Goal: Information Seeking & Learning: Learn about a topic

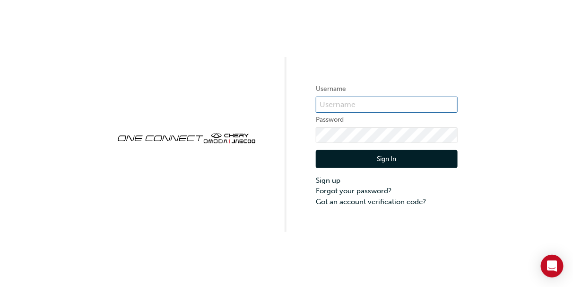
click at [340, 106] on input "text" at bounding box center [387, 104] width 142 height 16
type input "chau0536"
click button "Sign In" at bounding box center [387, 159] width 142 height 18
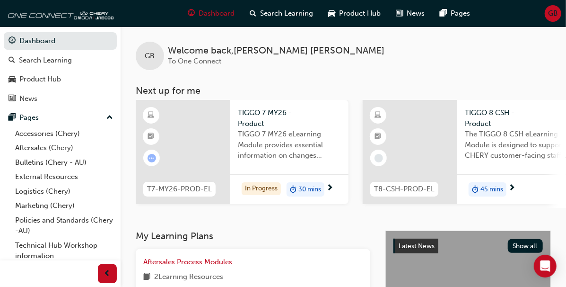
click at [255, 139] on span "TIGGO 7 MY26 eLearning Module provides essential information on changes introdu…" at bounding box center [289, 145] width 103 height 32
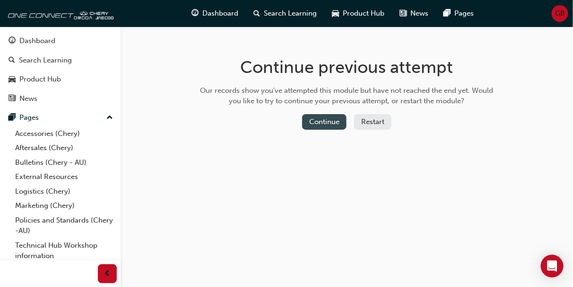
click at [340, 119] on button "Continue" at bounding box center [324, 122] width 44 height 16
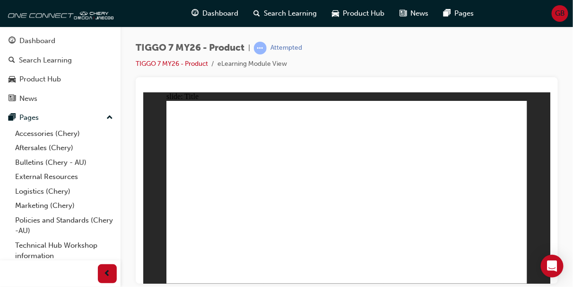
drag, startPoint x: 486, startPoint y: 263, endPoint x: 483, endPoint y: 268, distance: 5.9
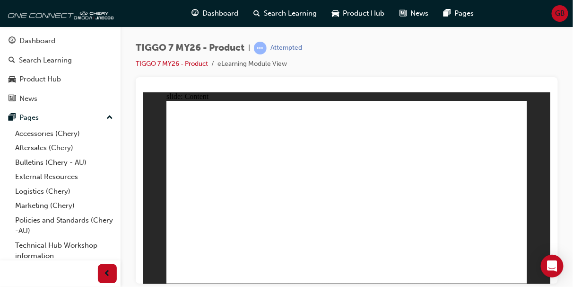
drag, startPoint x: 334, startPoint y: 205, endPoint x: 506, endPoint y: 120, distance: 191.9
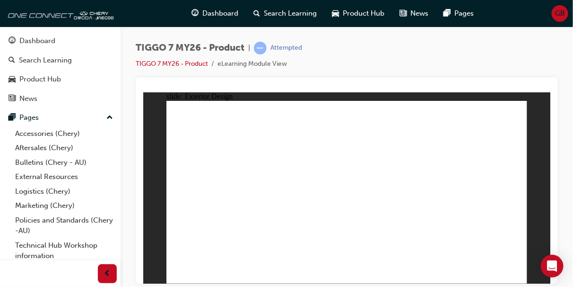
drag, startPoint x: 246, startPoint y: 126, endPoint x: 175, endPoint y: 204, distance: 105.5
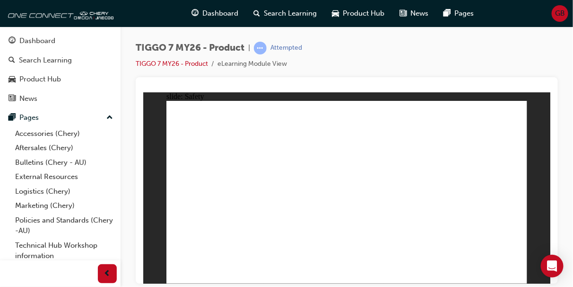
drag, startPoint x: 394, startPoint y: 216, endPoint x: 228, endPoint y: 223, distance: 165.7
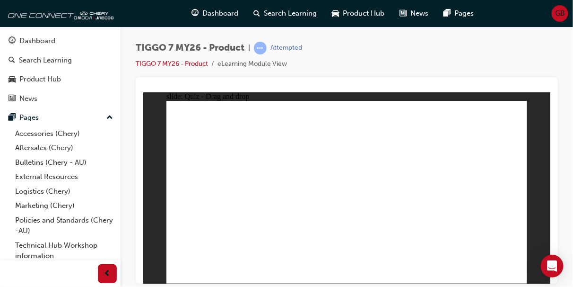
drag, startPoint x: 362, startPoint y: 156, endPoint x: 406, endPoint y: 206, distance: 66.4
drag, startPoint x: 438, startPoint y: 155, endPoint x: 339, endPoint y: 199, distance: 109.3
drag, startPoint x: 335, startPoint y: 117, endPoint x: 491, endPoint y: 211, distance: 181.7
drag, startPoint x: 402, startPoint y: 121, endPoint x: 281, endPoint y: 203, distance: 145.6
drag, startPoint x: 471, startPoint y: 119, endPoint x: 194, endPoint y: 202, distance: 288.6
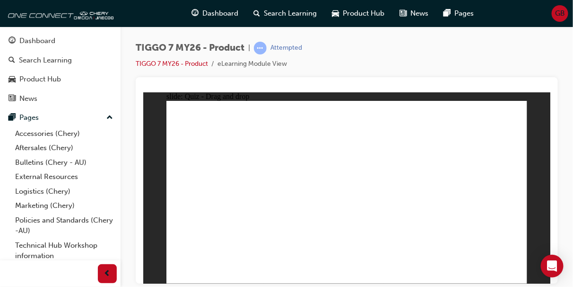
drag, startPoint x: 431, startPoint y: 140, endPoint x: 247, endPoint y: 222, distance: 201.6
drag, startPoint x: 368, startPoint y: 137, endPoint x: 307, endPoint y: 189, distance: 80.5
drag, startPoint x: 274, startPoint y: 221, endPoint x: 249, endPoint y: 243, distance: 33.2
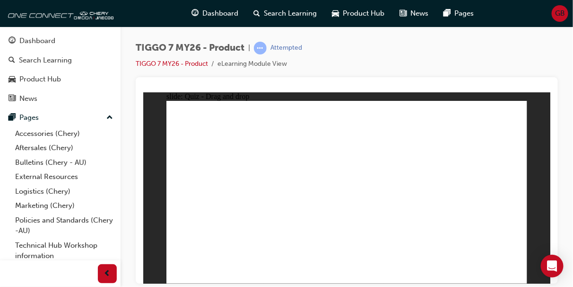
drag, startPoint x: 349, startPoint y: 140, endPoint x: 237, endPoint y: 238, distance: 149.1
drag, startPoint x: 486, startPoint y: 134, endPoint x: 385, endPoint y: 208, distance: 125.5
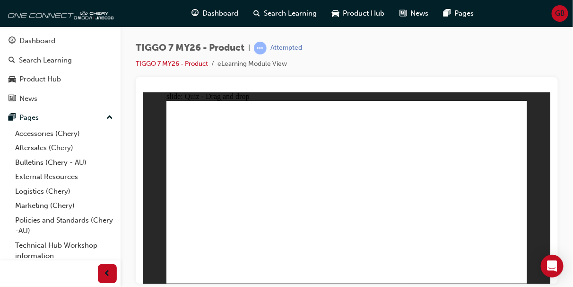
drag, startPoint x: 485, startPoint y: 133, endPoint x: 381, endPoint y: 220, distance: 136.3
drag, startPoint x: 343, startPoint y: 118, endPoint x: 350, endPoint y: 228, distance: 109.9
drag, startPoint x: 345, startPoint y: 129, endPoint x: 286, endPoint y: 214, distance: 103.5
drag, startPoint x: 384, startPoint y: 131, endPoint x: 376, endPoint y: 243, distance: 112.4
drag, startPoint x: 409, startPoint y: 149, endPoint x: 430, endPoint y: 213, distance: 68.2
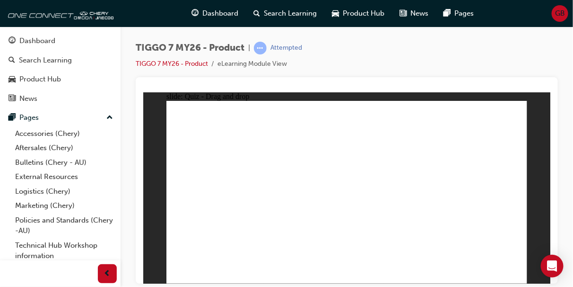
drag, startPoint x: 451, startPoint y: 148, endPoint x: 283, endPoint y: 239, distance: 190.9
drag, startPoint x: 490, startPoint y: 118, endPoint x: 278, endPoint y: 235, distance: 242.0
drag, startPoint x: 451, startPoint y: 119, endPoint x: 292, endPoint y: 225, distance: 191.0
drag, startPoint x: 416, startPoint y: 116, endPoint x: 262, endPoint y: 232, distance: 192.6
drag, startPoint x: 380, startPoint y: 119, endPoint x: 356, endPoint y: 222, distance: 105.8
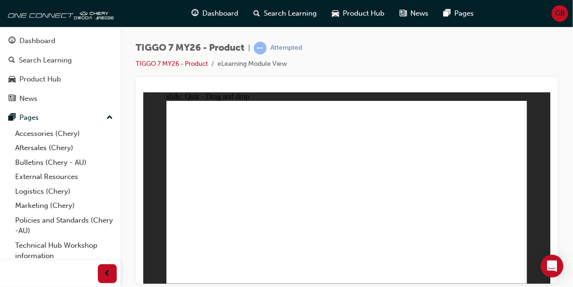
drag, startPoint x: 413, startPoint y: 131, endPoint x: 288, endPoint y: 232, distance: 160.5
drag, startPoint x: 459, startPoint y: 129, endPoint x: 310, endPoint y: 225, distance: 177.3
drag, startPoint x: 374, startPoint y: 147, endPoint x: 308, endPoint y: 216, distance: 95.7
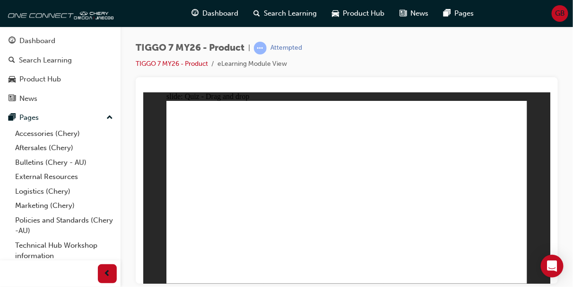
drag, startPoint x: 479, startPoint y: 131, endPoint x: 424, endPoint y: 197, distance: 86.0
drag, startPoint x: 419, startPoint y: 128, endPoint x: 311, endPoint y: 203, distance: 131.5
drag, startPoint x: 343, startPoint y: 145, endPoint x: 279, endPoint y: 228, distance: 104.8
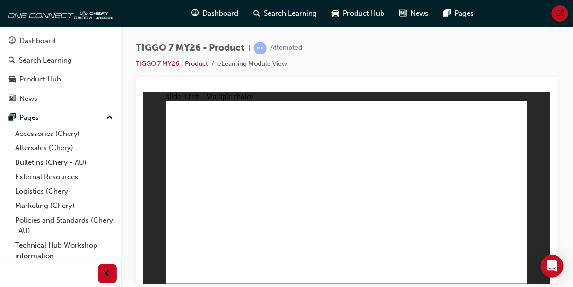
radio input "true"
drag, startPoint x: 355, startPoint y: 116, endPoint x: 380, endPoint y: 205, distance: 92.5
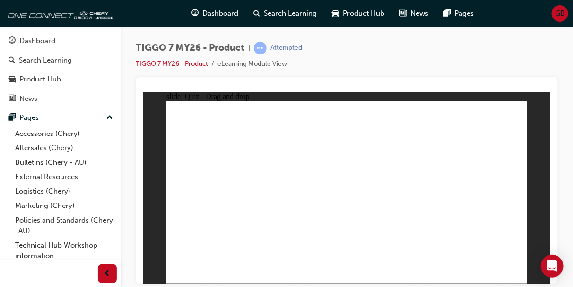
drag, startPoint x: 356, startPoint y: 132, endPoint x: 383, endPoint y: 237, distance: 107.4
drag, startPoint x: 403, startPoint y: 117, endPoint x: 362, endPoint y: 228, distance: 118.8
drag, startPoint x: 457, startPoint y: 119, endPoint x: 408, endPoint y: 226, distance: 117.7
drag, startPoint x: 431, startPoint y: 145, endPoint x: 396, endPoint y: 224, distance: 86.8
drag, startPoint x: 435, startPoint y: 126, endPoint x: 289, endPoint y: 197, distance: 161.8
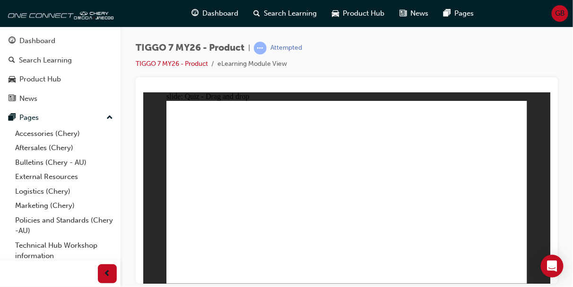
drag, startPoint x: 415, startPoint y: 131, endPoint x: 270, endPoint y: 228, distance: 174.9
drag, startPoint x: 411, startPoint y: 131, endPoint x: 237, endPoint y: 220, distance: 195.3
drag, startPoint x: 402, startPoint y: 129, endPoint x: 208, endPoint y: 223, distance: 215.8
drag, startPoint x: 460, startPoint y: 131, endPoint x: 249, endPoint y: 229, distance: 232.1
drag, startPoint x: 415, startPoint y: 133, endPoint x: 370, endPoint y: 231, distance: 108.4
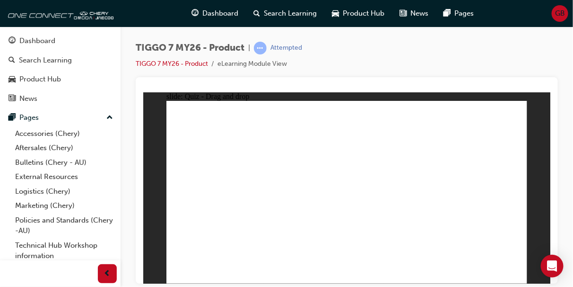
drag, startPoint x: 461, startPoint y: 135, endPoint x: 372, endPoint y: 243, distance: 139.8
radio input "true"
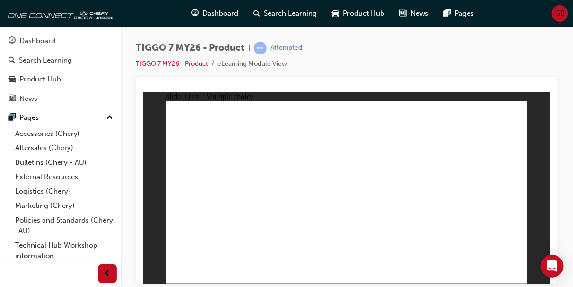
drag, startPoint x: 428, startPoint y: 156, endPoint x: 481, endPoint y: 202, distance: 70.4
drag, startPoint x: 383, startPoint y: 150, endPoint x: 367, endPoint y: 191, distance: 43.7
drag, startPoint x: 478, startPoint y: 110, endPoint x: 356, endPoint y: 153, distance: 129.9
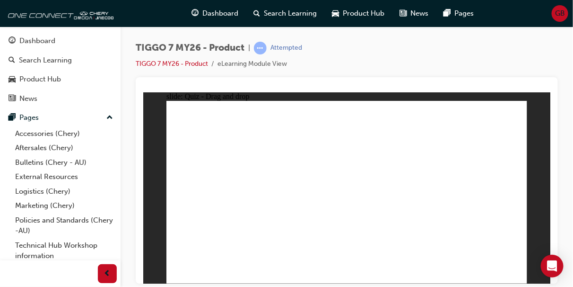
drag, startPoint x: 398, startPoint y: 120, endPoint x: 273, endPoint y: 194, distance: 145.3
drag, startPoint x: 332, startPoint y: 117, endPoint x: 406, endPoint y: 196, distance: 108.1
drag, startPoint x: 482, startPoint y: 120, endPoint x: 225, endPoint y: 200, distance: 269.9
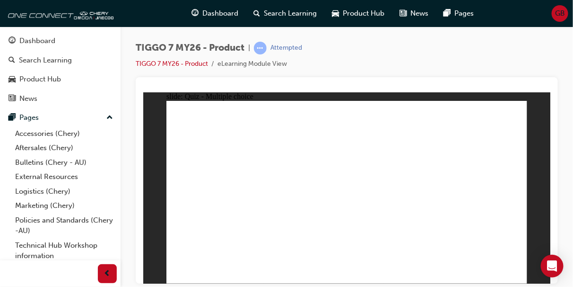
radio input "true"
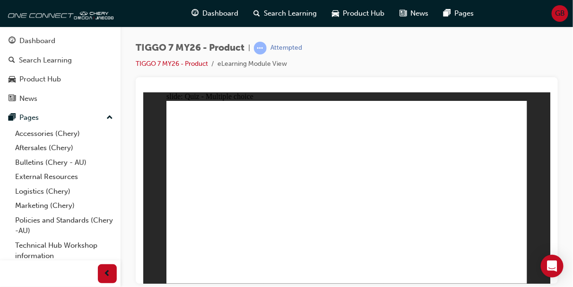
radio input "true"
drag, startPoint x: 486, startPoint y: 112, endPoint x: 220, endPoint y: 188, distance: 276.7
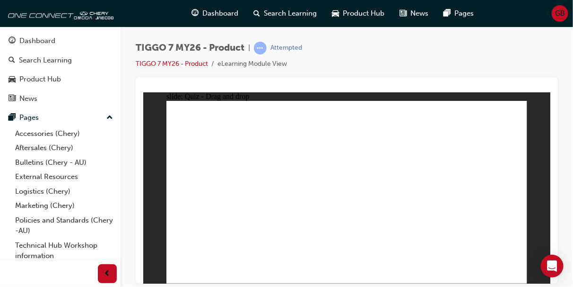
drag, startPoint x: 405, startPoint y: 113, endPoint x: 287, endPoint y: 200, distance: 146.5
drag, startPoint x: 351, startPoint y: 150, endPoint x: 399, endPoint y: 198, distance: 67.9
drag, startPoint x: 336, startPoint y: 119, endPoint x: 479, endPoint y: 205, distance: 167.0
drag, startPoint x: 430, startPoint y: 152, endPoint x: 340, endPoint y: 195, distance: 100.3
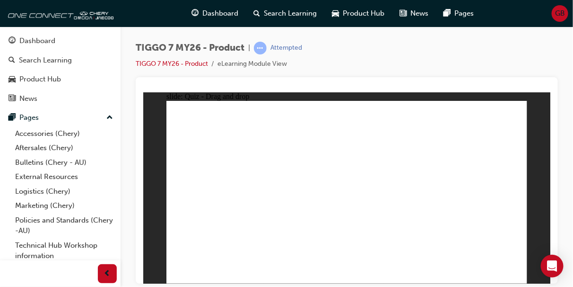
drag, startPoint x: 473, startPoint y: 133, endPoint x: 350, endPoint y: 226, distance: 154.8
drag, startPoint x: 330, startPoint y: 135, endPoint x: 215, endPoint y: 205, distance: 134.7
drag, startPoint x: 404, startPoint y: 137, endPoint x: 219, endPoint y: 220, distance: 203.4
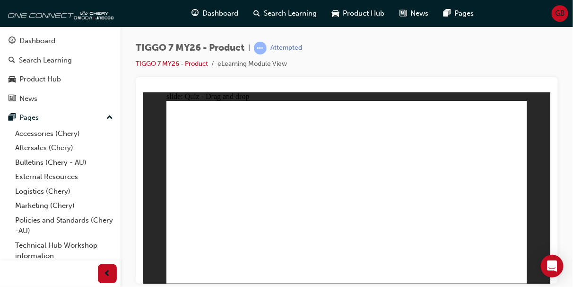
drag, startPoint x: 412, startPoint y: 133, endPoint x: 245, endPoint y: 222, distance: 189.6
drag, startPoint x: 488, startPoint y: 132, endPoint x: 353, endPoint y: 224, distance: 163.0
drag, startPoint x: 409, startPoint y: 147, endPoint x: 368, endPoint y: 216, distance: 80.8
drag, startPoint x: 455, startPoint y: 150, endPoint x: 295, endPoint y: 229, distance: 178.5
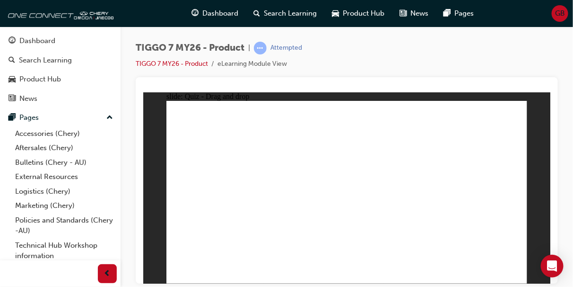
drag, startPoint x: 345, startPoint y: 114, endPoint x: 393, endPoint y: 199, distance: 97.5
drag, startPoint x: 393, startPoint y: 199, endPoint x: 398, endPoint y: 202, distance: 5.9
drag, startPoint x: 341, startPoint y: 113, endPoint x: 430, endPoint y: 224, distance: 142.3
drag, startPoint x: 380, startPoint y: 127, endPoint x: 411, endPoint y: 169, distance: 52.8
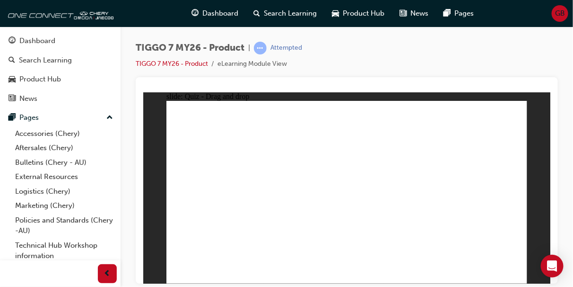
drag, startPoint x: 381, startPoint y: 132, endPoint x: 443, endPoint y: 213, distance: 101.2
drag, startPoint x: 491, startPoint y: 120, endPoint x: 276, endPoint y: 230, distance: 241.6
drag, startPoint x: 417, startPoint y: 117, endPoint x: 299, endPoint y: 217, distance: 154.4
drag, startPoint x: 345, startPoint y: 132, endPoint x: 257, endPoint y: 240, distance: 139.1
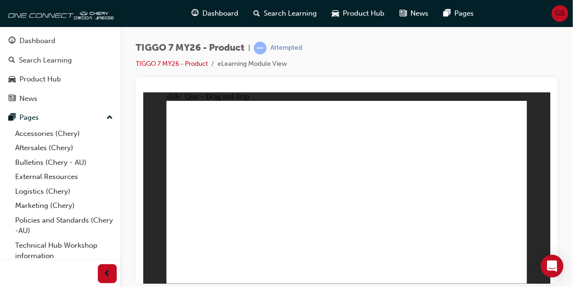
drag, startPoint x: 382, startPoint y: 119, endPoint x: 267, endPoint y: 234, distance: 162.9
drag, startPoint x: 379, startPoint y: 148, endPoint x: 300, endPoint y: 231, distance: 115.4
drag, startPoint x: 447, startPoint y: 132, endPoint x: 295, endPoint y: 233, distance: 183.3
drag, startPoint x: 420, startPoint y: 128, endPoint x: 255, endPoint y: 248, distance: 203.8
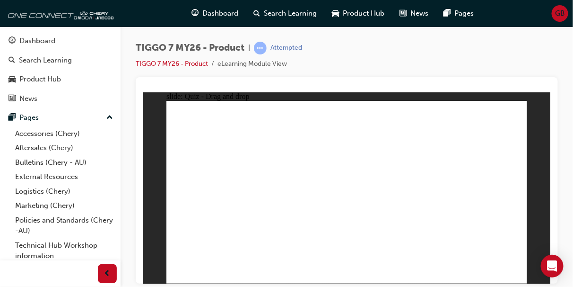
drag, startPoint x: 485, startPoint y: 131, endPoint x: 445, endPoint y: 196, distance: 76.1
drag, startPoint x: 407, startPoint y: 139, endPoint x: 273, endPoint y: 219, distance: 156.2
drag, startPoint x: 356, startPoint y: 131, endPoint x: 294, endPoint y: 213, distance: 103.7
drag, startPoint x: 294, startPoint y: 213, endPoint x: 283, endPoint y: 219, distance: 12.1
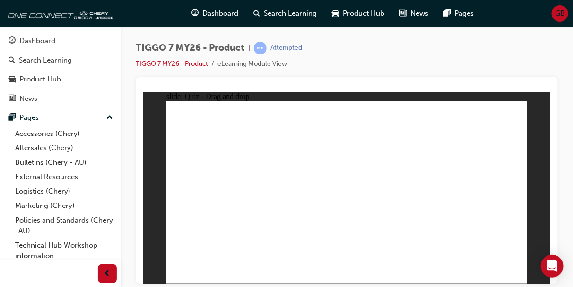
radio input "true"
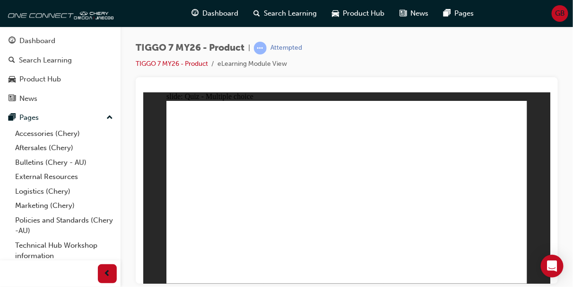
drag, startPoint x: 400, startPoint y: 148, endPoint x: 240, endPoint y: 243, distance: 186.3
drag, startPoint x: 368, startPoint y: 121, endPoint x: 368, endPoint y: 213, distance: 92.7
drag, startPoint x: 354, startPoint y: 134, endPoint x: 364, endPoint y: 230, distance: 96.5
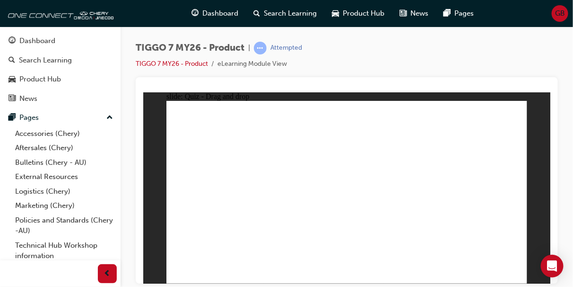
drag, startPoint x: 388, startPoint y: 139, endPoint x: 368, endPoint y: 217, distance: 80.9
drag, startPoint x: 393, startPoint y: 131, endPoint x: 389, endPoint y: 217, distance: 85.2
drag, startPoint x: 402, startPoint y: 118, endPoint x: 376, endPoint y: 239, distance: 123.9
drag, startPoint x: 463, startPoint y: 132, endPoint x: 417, endPoint y: 214, distance: 93.6
drag, startPoint x: 460, startPoint y: 117, endPoint x: 397, endPoint y: 228, distance: 127.3
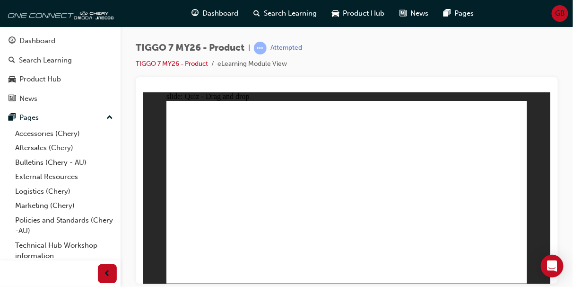
radio input "true"
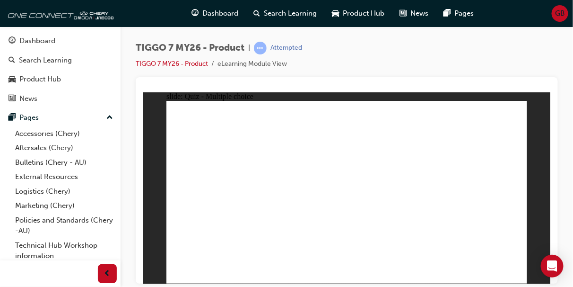
drag, startPoint x: 403, startPoint y: 113, endPoint x: 288, endPoint y: 189, distance: 138.1
drag, startPoint x: 427, startPoint y: 148, endPoint x: 491, endPoint y: 201, distance: 83.0
drag, startPoint x: 459, startPoint y: 125, endPoint x: 221, endPoint y: 202, distance: 250.4
drag, startPoint x: 342, startPoint y: 119, endPoint x: 410, endPoint y: 190, distance: 98.7
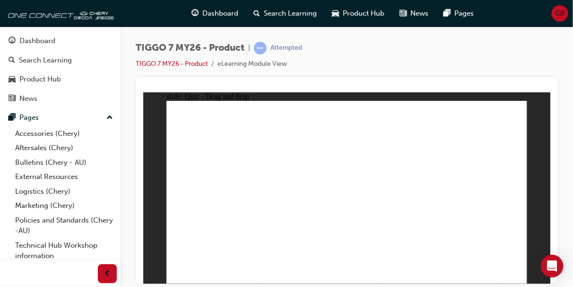
drag, startPoint x: 378, startPoint y: 152, endPoint x: 366, endPoint y: 188, distance: 38.2
radio input "true"
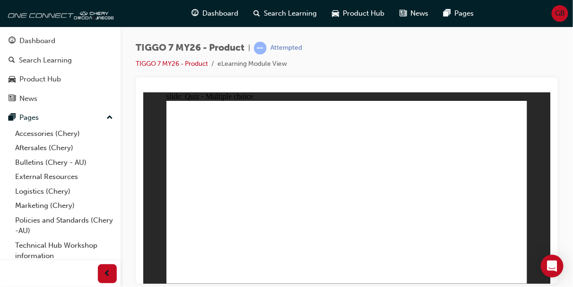
radio input "true"
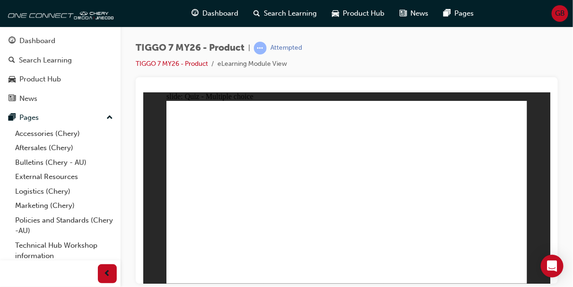
drag, startPoint x: 389, startPoint y: 155, endPoint x: 288, endPoint y: 213, distance: 117.0
drag, startPoint x: 336, startPoint y: 117, endPoint x: 486, endPoint y: 192, distance: 167.3
drag, startPoint x: 500, startPoint y: 115, endPoint x: 236, endPoint y: 195, distance: 276.2
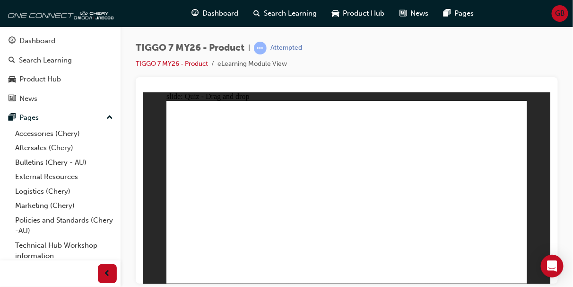
drag, startPoint x: 415, startPoint y: 141, endPoint x: 421, endPoint y: 203, distance: 62.3
drag, startPoint x: 449, startPoint y: 148, endPoint x: 357, endPoint y: 195, distance: 103.9
drag, startPoint x: 475, startPoint y: 140, endPoint x: 378, endPoint y: 234, distance: 134.8
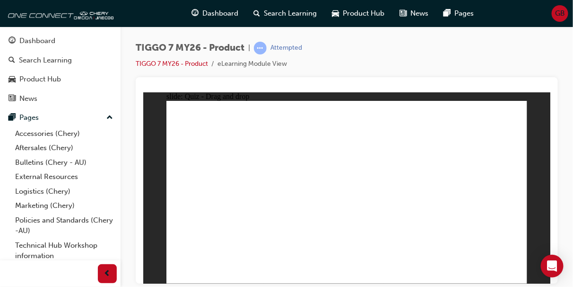
drag, startPoint x: 359, startPoint y: 133, endPoint x: 249, endPoint y: 221, distance: 140.7
drag, startPoint x: 356, startPoint y: 169, endPoint x: 217, endPoint y: 232, distance: 152.4
drag, startPoint x: 482, startPoint y: 131, endPoint x: 348, endPoint y: 219, distance: 159.8
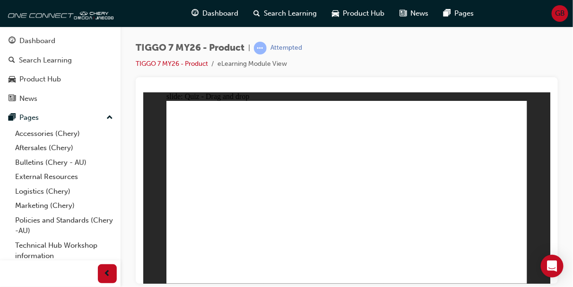
drag, startPoint x: 418, startPoint y: 149, endPoint x: 375, endPoint y: 209, distance: 73.5
drag, startPoint x: 338, startPoint y: 119, endPoint x: 401, endPoint y: 226, distance: 124.3
drag, startPoint x: 375, startPoint y: 116, endPoint x: 348, endPoint y: 230, distance: 117.1
drag, startPoint x: 415, startPoint y: 114, endPoint x: 294, endPoint y: 210, distance: 154.8
drag, startPoint x: 451, startPoint y: 119, endPoint x: 356, endPoint y: 231, distance: 146.7
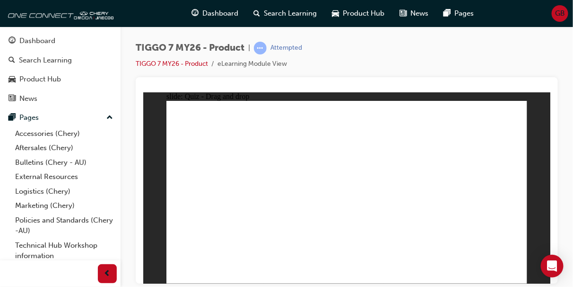
drag, startPoint x: 494, startPoint y: 114, endPoint x: 271, endPoint y: 225, distance: 249.2
drag, startPoint x: 341, startPoint y: 134, endPoint x: 297, endPoint y: 217, distance: 94.2
drag, startPoint x: 372, startPoint y: 132, endPoint x: 369, endPoint y: 221, distance: 89.0
drag, startPoint x: 414, startPoint y: 133, endPoint x: 302, endPoint y: 218, distance: 141.1
drag, startPoint x: 455, startPoint y: 129, endPoint x: 301, endPoint y: 232, distance: 185.4
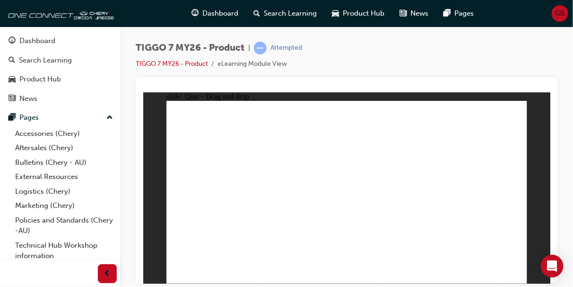
drag, startPoint x: 460, startPoint y: 146, endPoint x: 305, endPoint y: 231, distance: 177.2
drag, startPoint x: 373, startPoint y: 148, endPoint x: 309, endPoint y: 221, distance: 97.5
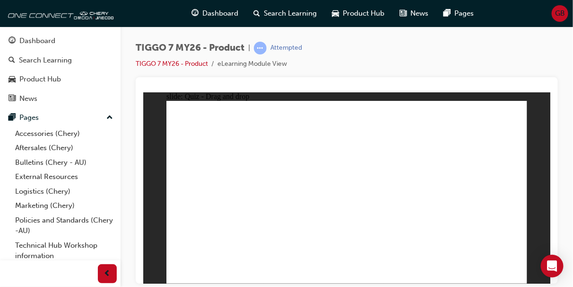
drag, startPoint x: 475, startPoint y: 132, endPoint x: 404, endPoint y: 188, distance: 90.6
drag, startPoint x: 418, startPoint y: 131, endPoint x: 271, endPoint y: 194, distance: 160.2
drag, startPoint x: 341, startPoint y: 134, endPoint x: 273, endPoint y: 214, distance: 104.4
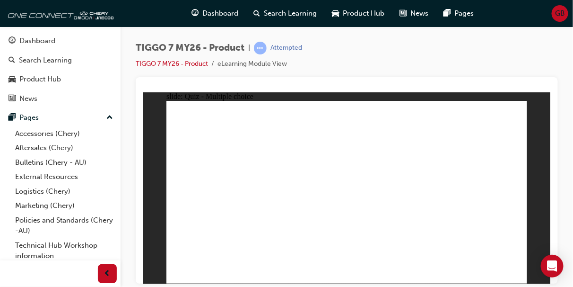
radio input "true"
drag, startPoint x: 356, startPoint y: 129, endPoint x: 377, endPoint y: 228, distance: 100.7
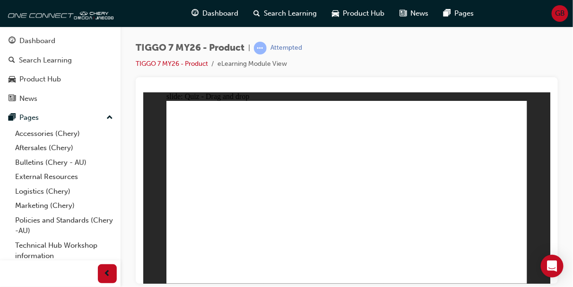
drag, startPoint x: 355, startPoint y: 113, endPoint x: 380, endPoint y: 243, distance: 132.5
drag, startPoint x: 392, startPoint y: 143, endPoint x: 363, endPoint y: 223, distance: 85.0
drag, startPoint x: 397, startPoint y: 131, endPoint x: 392, endPoint y: 216, distance: 85.3
drag, startPoint x: 404, startPoint y: 116, endPoint x: 367, endPoint y: 231, distance: 120.9
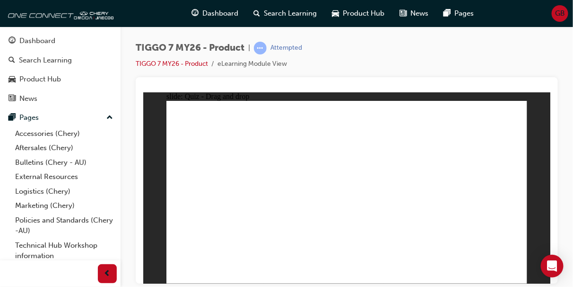
drag, startPoint x: 470, startPoint y: 132, endPoint x: 426, endPoint y: 206, distance: 85.5
drag, startPoint x: 477, startPoint y: 113, endPoint x: 419, endPoint y: 204, distance: 108.3
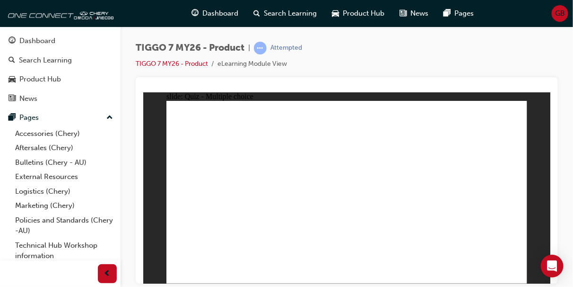
radio input "true"
drag, startPoint x: 473, startPoint y: 119, endPoint x: 219, endPoint y: 197, distance: 264.7
drag, startPoint x: 331, startPoint y: 110, endPoint x: 399, endPoint y: 177, distance: 95.7
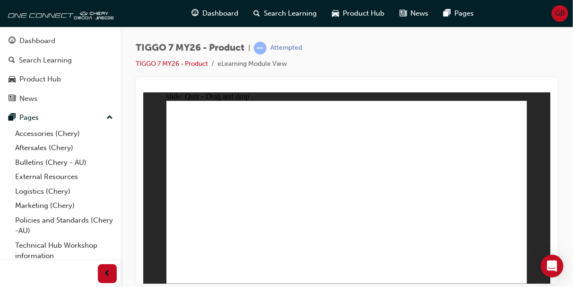
drag, startPoint x: 408, startPoint y: 122, endPoint x: 353, endPoint y: 206, distance: 100.8
drag, startPoint x: 368, startPoint y: 191, endPoint x: 271, endPoint y: 204, distance: 97.8
drag, startPoint x: 364, startPoint y: 153, endPoint x: 341, endPoint y: 198, distance: 51.0
drag, startPoint x: 437, startPoint y: 161, endPoint x: 476, endPoint y: 196, distance: 52.6
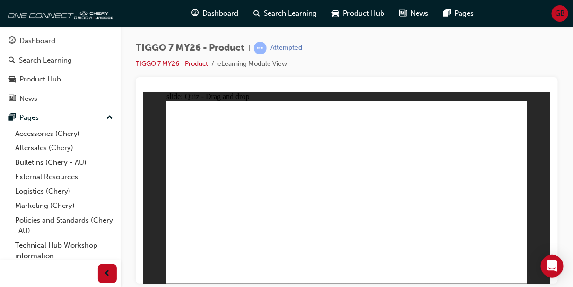
radio input "true"
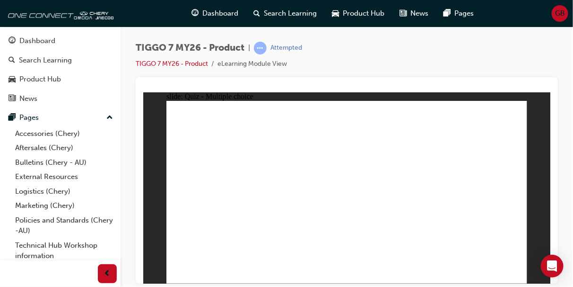
radio input "true"
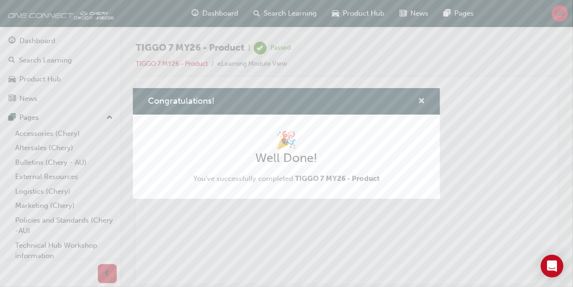
click at [418, 104] on span "cross-icon" at bounding box center [421, 101] width 7 height 9
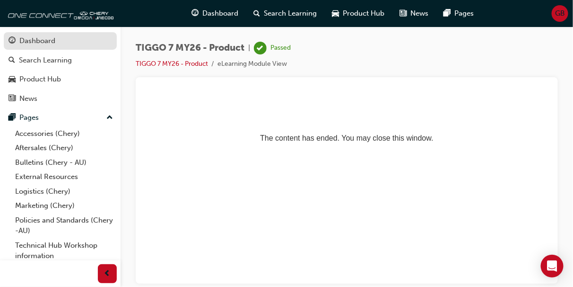
click at [61, 33] on link "Dashboard" at bounding box center [60, 41] width 113 height 18
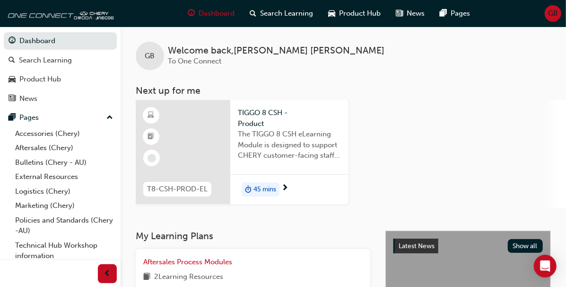
click at [275, 149] on span "The TIGGO 8 CSH eLearning Module is designed to support CHERY customer-facing s…" at bounding box center [289, 145] width 103 height 32
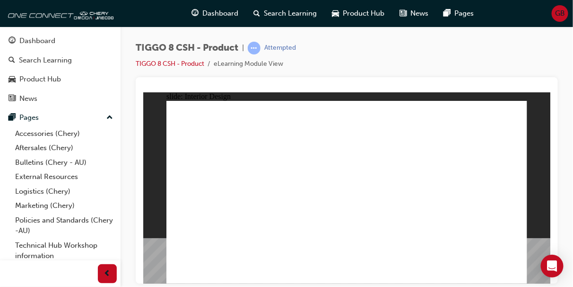
drag, startPoint x: 196, startPoint y: 220, endPoint x: 197, endPoint y: 229, distance: 9.0
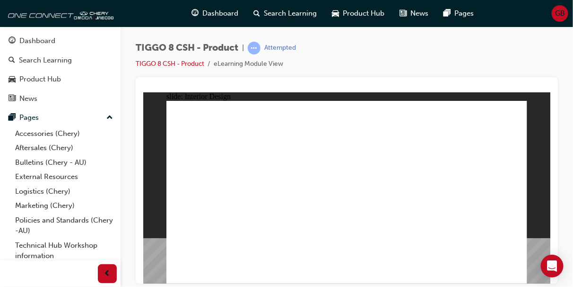
drag, startPoint x: 199, startPoint y: 239, endPoint x: 200, endPoint y: 246, distance: 7.2
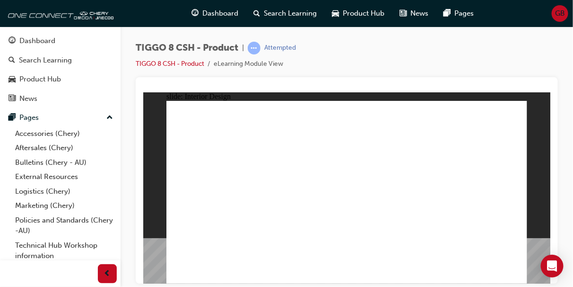
click at [164, 216] on div "slide: Interior Design Rectangle 1 close.png Lifestyle Made Easier Line 1 Click…" at bounding box center [347, 187] width 408 height 191
drag, startPoint x: 180, startPoint y: 218, endPoint x: 247, endPoint y: 219, distance: 66.7
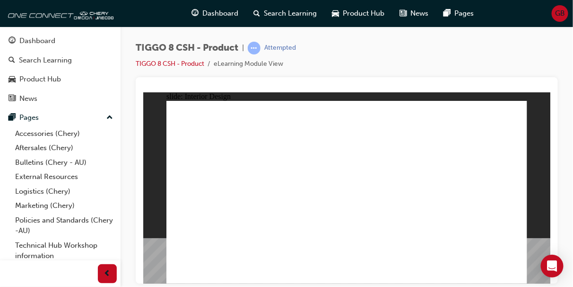
drag, startPoint x: 371, startPoint y: 236, endPoint x: 413, endPoint y: 237, distance: 41.6
drag, startPoint x: 374, startPoint y: 203, endPoint x: 324, endPoint y: 193, distance: 51.7
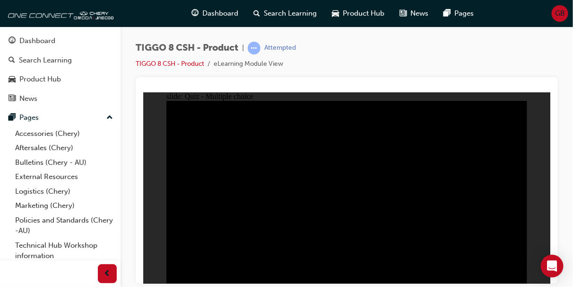
radio input "true"
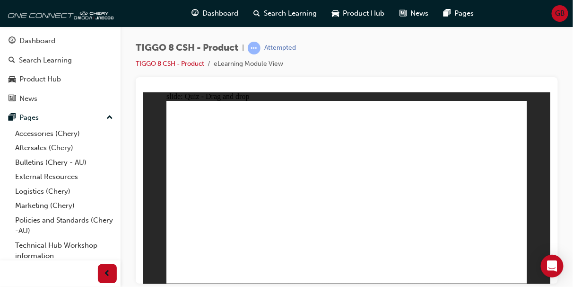
drag, startPoint x: 378, startPoint y: 150, endPoint x: 364, endPoint y: 184, distance: 36.9
drag, startPoint x: 333, startPoint y: 123, endPoint x: 395, endPoint y: 203, distance: 101.8
drag, startPoint x: 388, startPoint y: 124, endPoint x: 285, endPoint y: 211, distance: 134.9
drag, startPoint x: 443, startPoint y: 153, endPoint x: 491, endPoint y: 191, distance: 60.7
drag, startPoint x: 482, startPoint y: 119, endPoint x: 223, endPoint y: 200, distance: 272.0
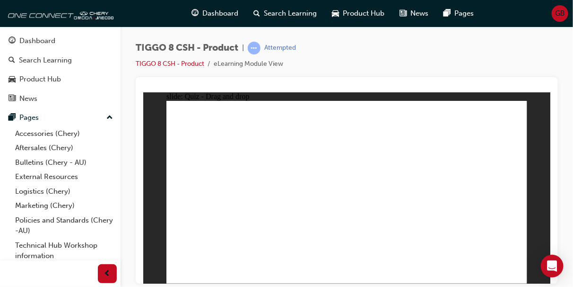
checkbox input "true"
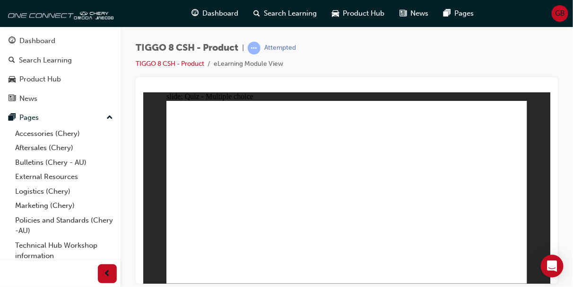
radio input "true"
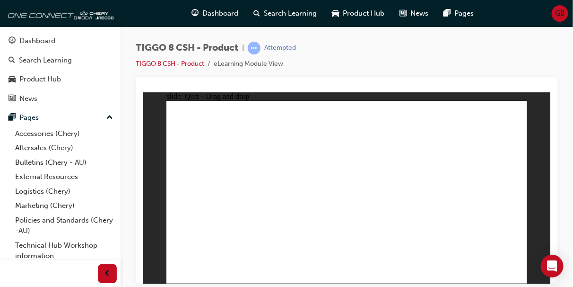
drag, startPoint x: 329, startPoint y: 120, endPoint x: 364, endPoint y: 214, distance: 100.4
drag, startPoint x: 346, startPoint y: 132, endPoint x: 351, endPoint y: 209, distance: 76.3
drag, startPoint x: 405, startPoint y: 145, endPoint x: 356, endPoint y: 244, distance: 110.6
drag, startPoint x: 412, startPoint y: 132, endPoint x: 399, endPoint y: 219, distance: 87.9
drag, startPoint x: 475, startPoint y: 134, endPoint x: 400, endPoint y: 230, distance: 122.0
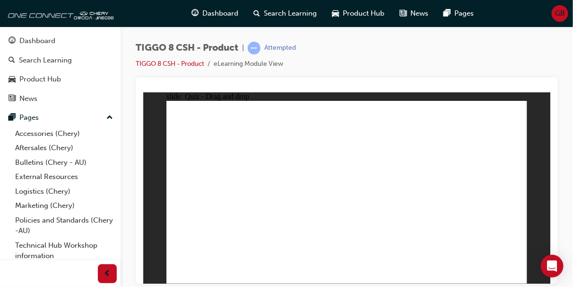
drag, startPoint x: 425, startPoint y: 120, endPoint x: 277, endPoint y: 234, distance: 186.5
drag, startPoint x: 467, startPoint y: 117, endPoint x: 277, endPoint y: 224, distance: 218.4
drag, startPoint x: 418, startPoint y: 122, endPoint x: 403, endPoint y: 212, distance: 92.1
drag, startPoint x: 419, startPoint y: 189, endPoint x: 389, endPoint y: 242, distance: 61.0
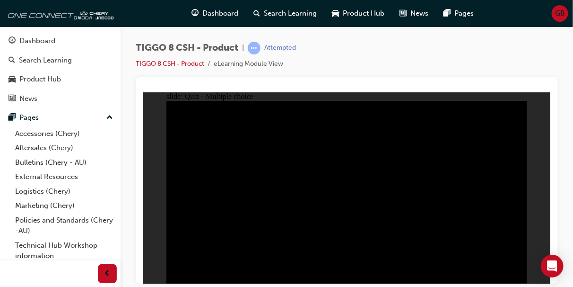
radio input "true"
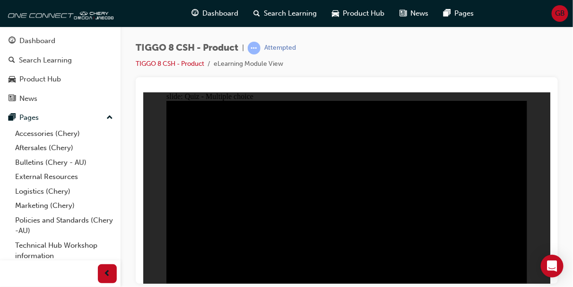
radio input "true"
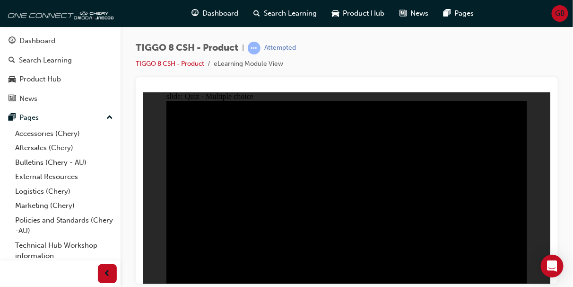
checkbox input "true"
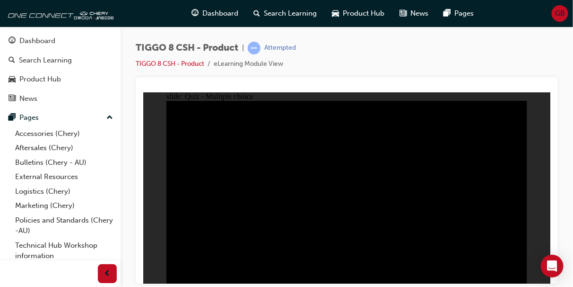
checkbox input "true"
checkbox input "false"
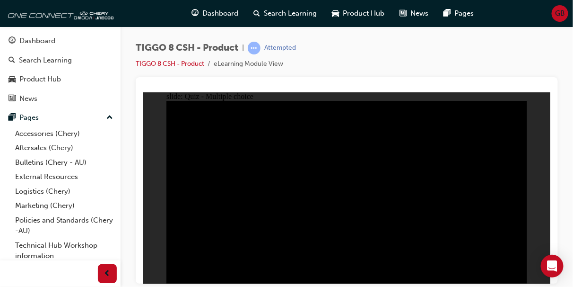
checkbox input "true"
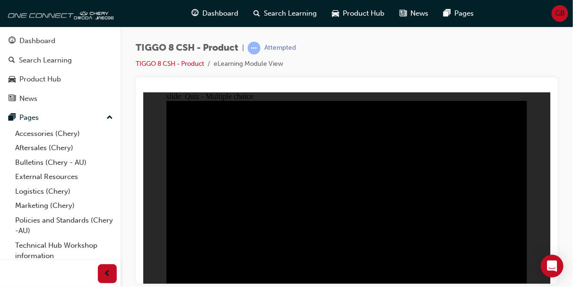
checkbox input "true"
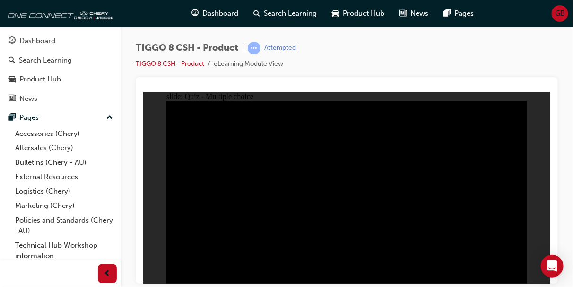
checkbox input "true"
drag, startPoint x: 449, startPoint y: 166, endPoint x: 449, endPoint y: 158, distance: 8.0
checkbox input "true"
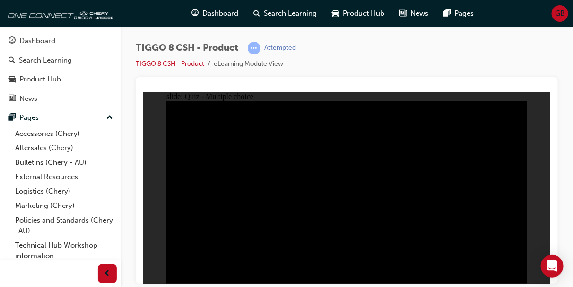
checkbox input "true"
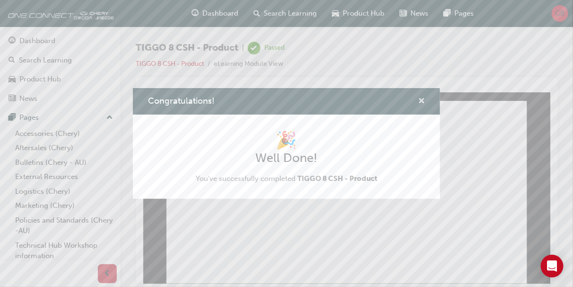
click at [422, 103] on span "cross-icon" at bounding box center [421, 101] width 7 height 9
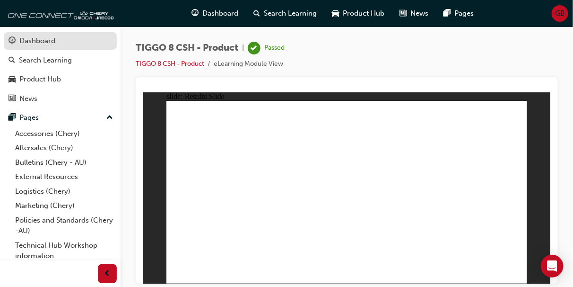
click at [78, 43] on div "Dashboard" at bounding box center [61, 41] width 104 height 12
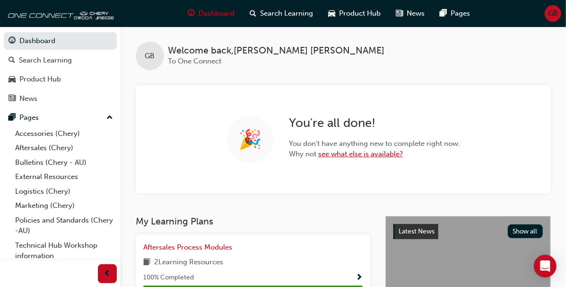
click at [342, 155] on link "see what else is available?" at bounding box center [360, 153] width 85 height 9
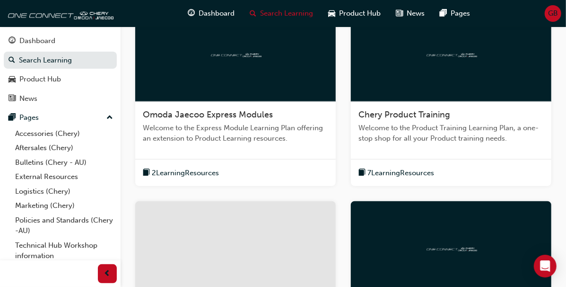
scroll to position [418, 0]
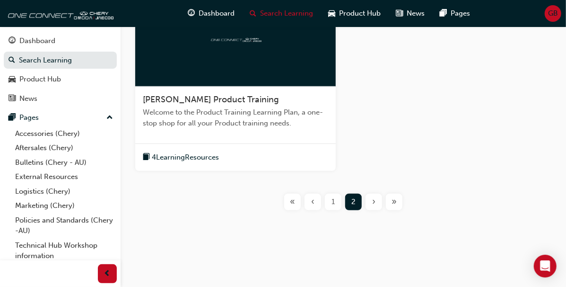
click at [329, 203] on div "1" at bounding box center [333, 201] width 17 height 17
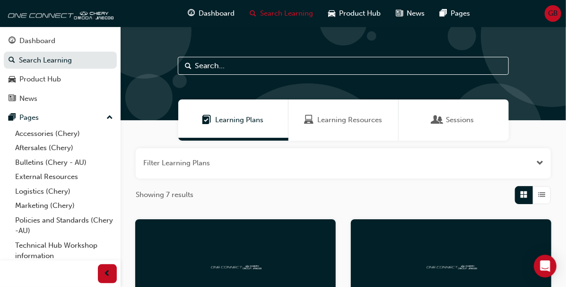
click at [556, 13] on span "GB" at bounding box center [553, 13] width 10 height 11
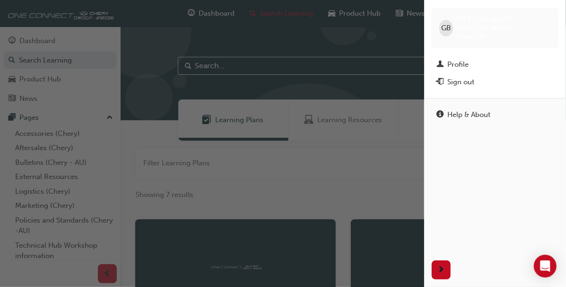
click at [470, 77] on div "Sign out" at bounding box center [460, 82] width 27 height 11
